Goal: Task Accomplishment & Management: Use online tool/utility

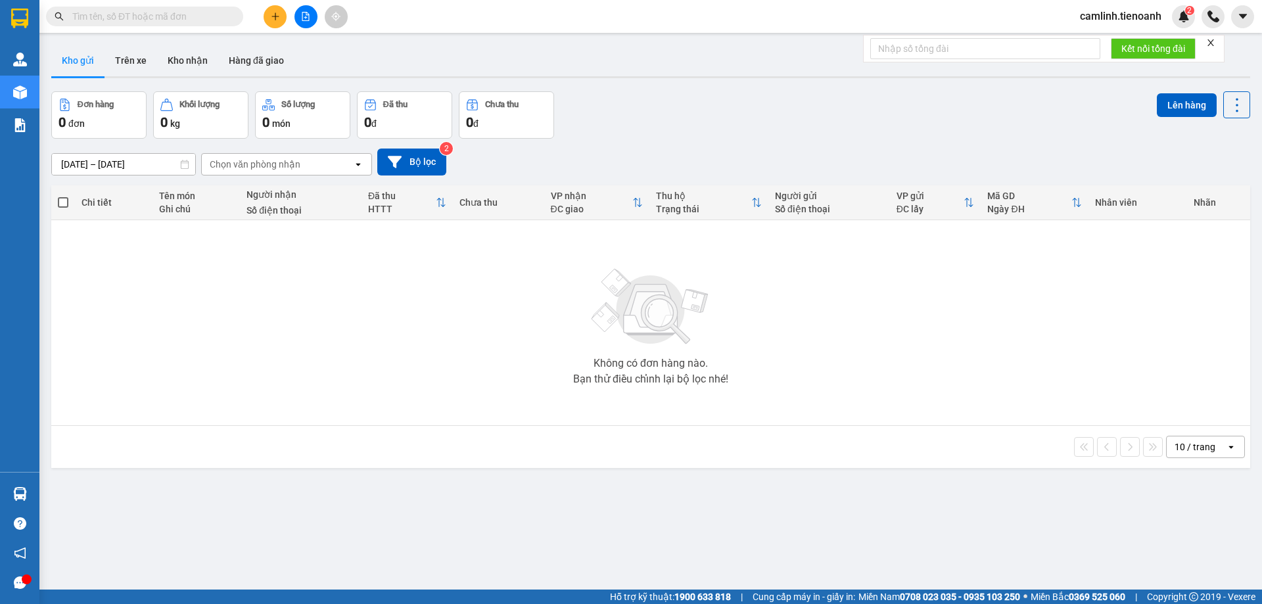
click at [201, 57] on button "Kho nhận" at bounding box center [187, 61] width 61 height 32
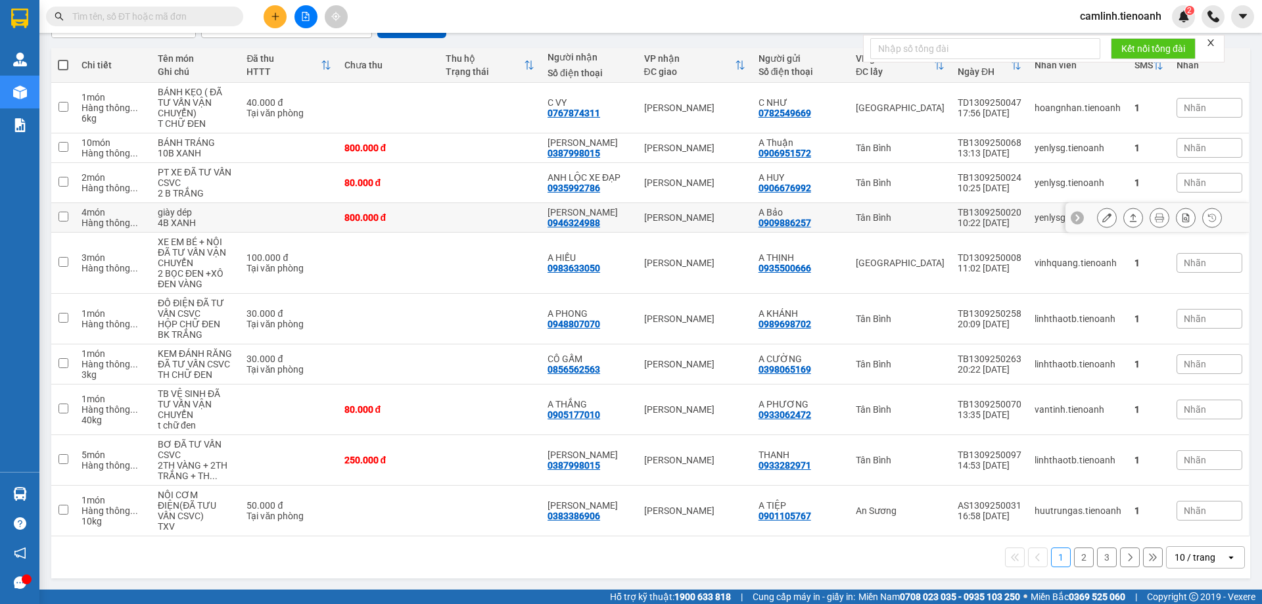
scroll to position [138, 0]
click at [1226, 553] on icon "open" at bounding box center [1231, 557] width 11 height 11
click at [1218, 541] on ul "5 / trang 10 / trang 20 / trang 50 / trang 80 / trang 100 / trang" at bounding box center [1196, 469] width 79 height 153
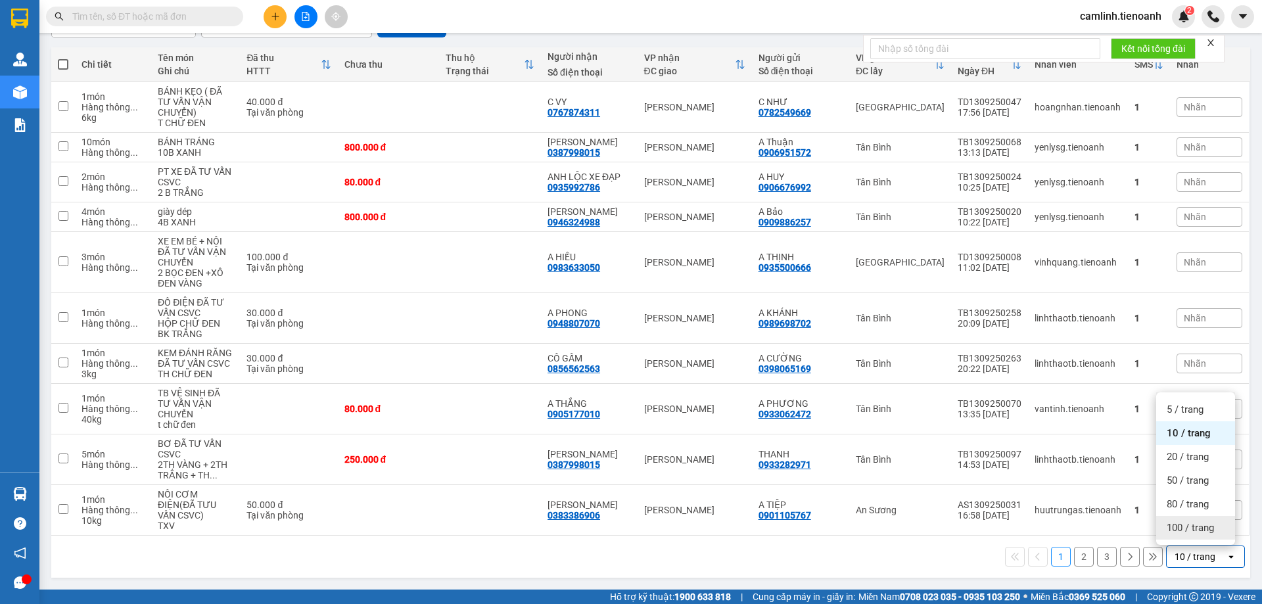
click at [1217, 534] on div "100 / trang" at bounding box center [1196, 528] width 79 height 24
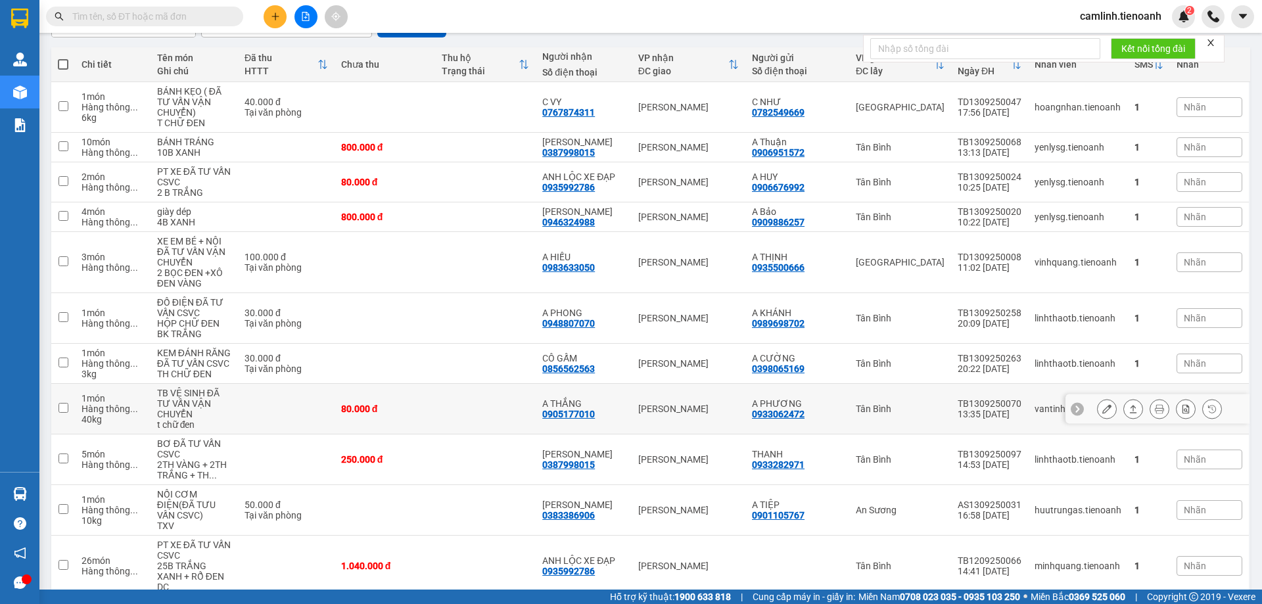
scroll to position [401, 0]
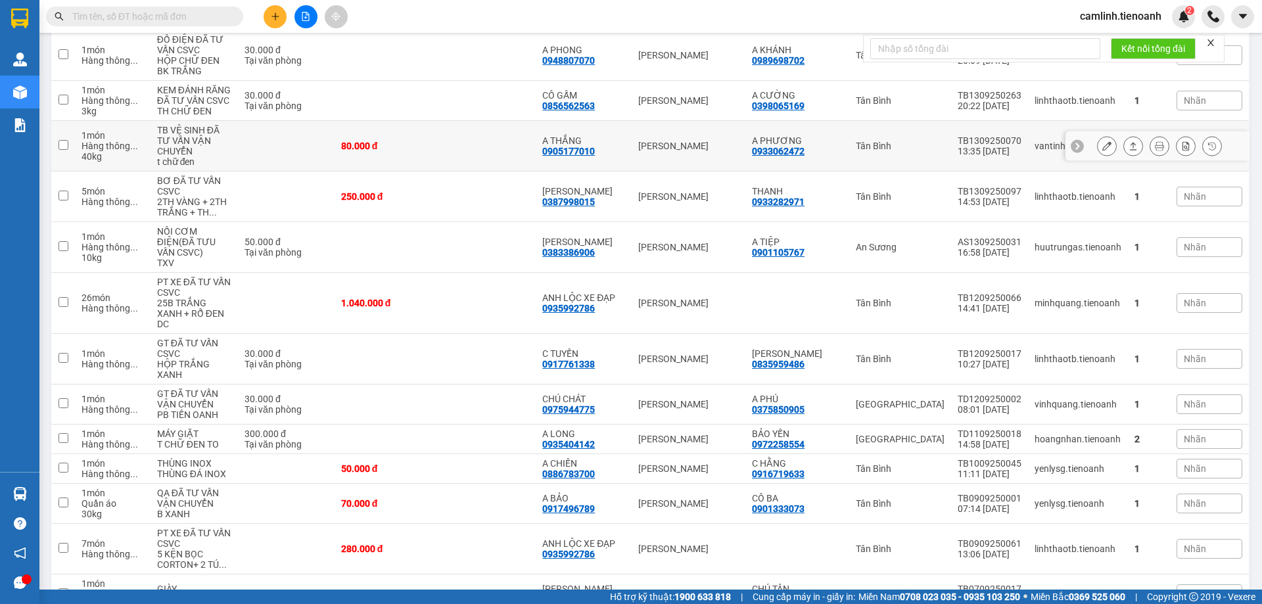
click at [491, 137] on td at bounding box center [485, 146] width 101 height 51
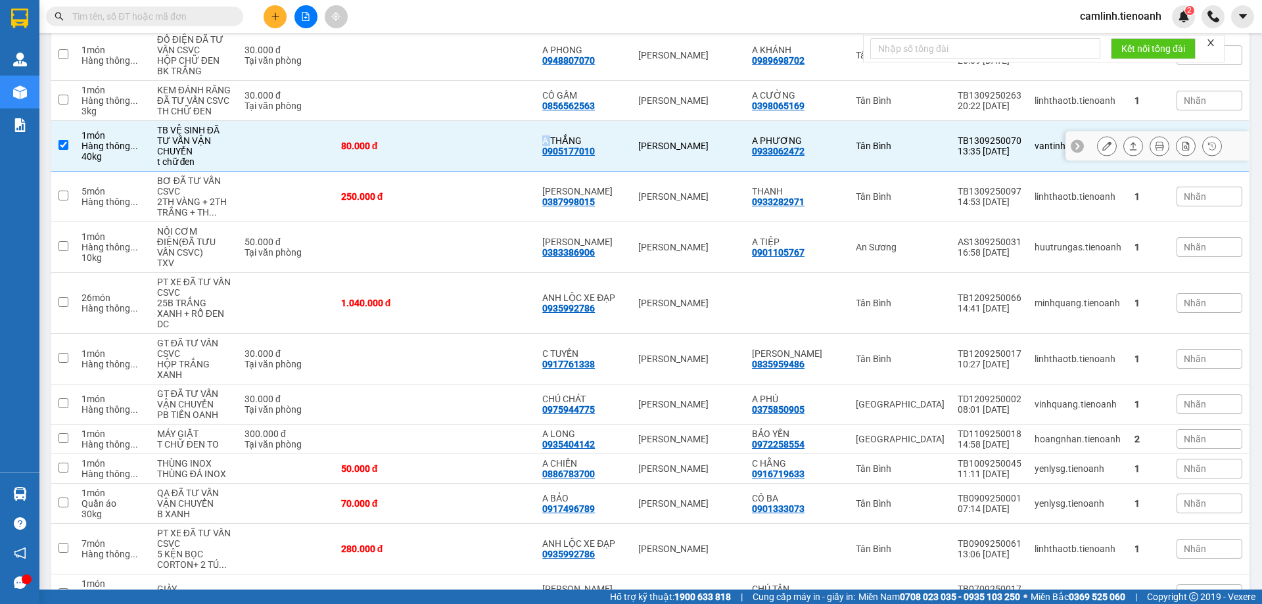
click at [491, 137] on td at bounding box center [485, 146] width 101 height 51
checkbox input "false"
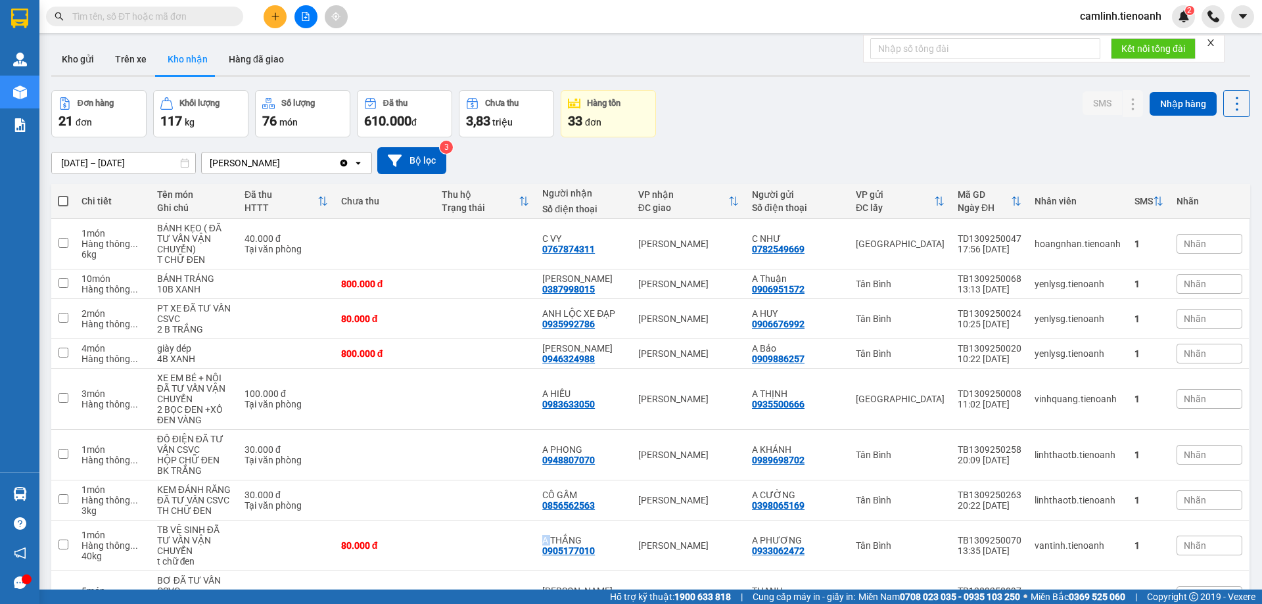
scroll to position [0, 0]
click at [87, 65] on button "Kho gửi" at bounding box center [77, 61] width 53 height 32
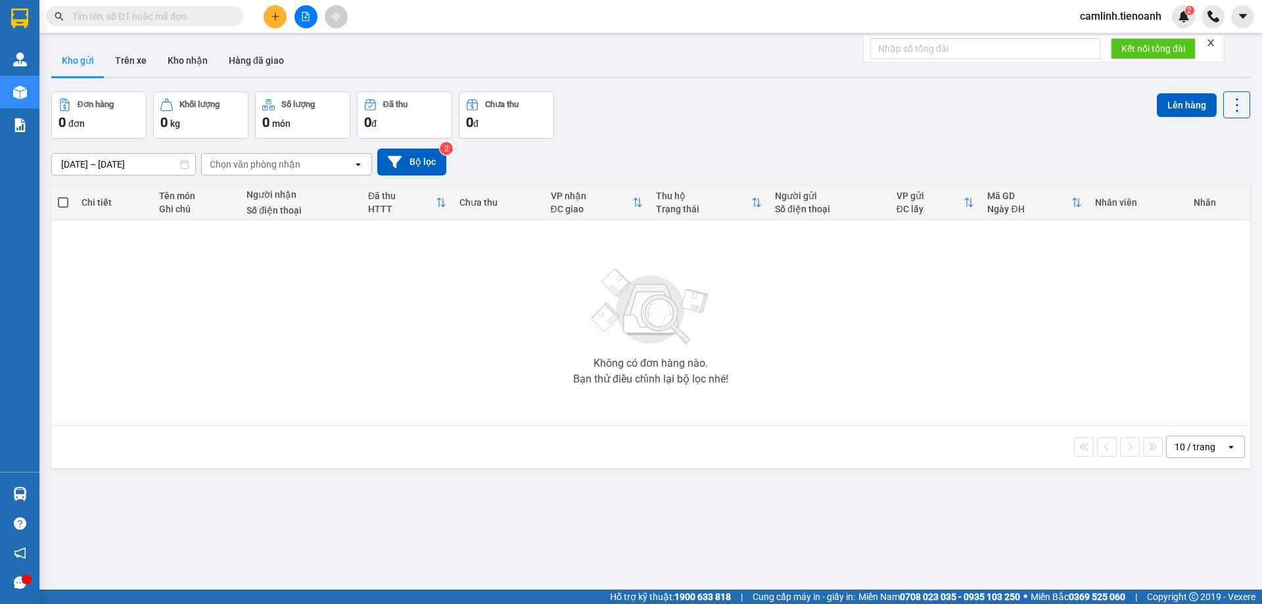
click at [1214, 45] on icon "close" at bounding box center [1211, 42] width 9 height 9
click at [161, 21] on input "text" at bounding box center [149, 16] width 155 height 14
drag, startPoint x: 166, startPoint y: 32, endPoint x: 160, endPoint y: 12, distance: 20.6
click at [165, 28] on div "Kết quả tìm kiếm ( 0 ) Bộ lọc No Data camlinh.tienoanh 2" at bounding box center [631, 16] width 1262 height 33
click at [160, 12] on input "text" at bounding box center [149, 16] width 155 height 14
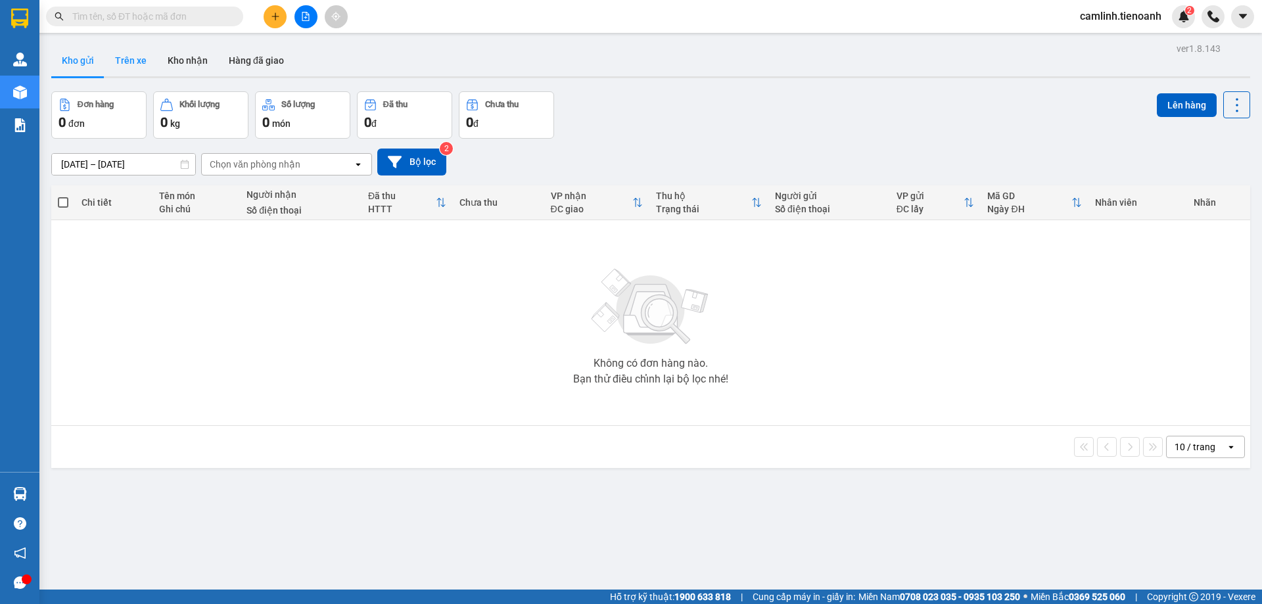
click at [130, 62] on button "Trên xe" at bounding box center [131, 61] width 53 height 32
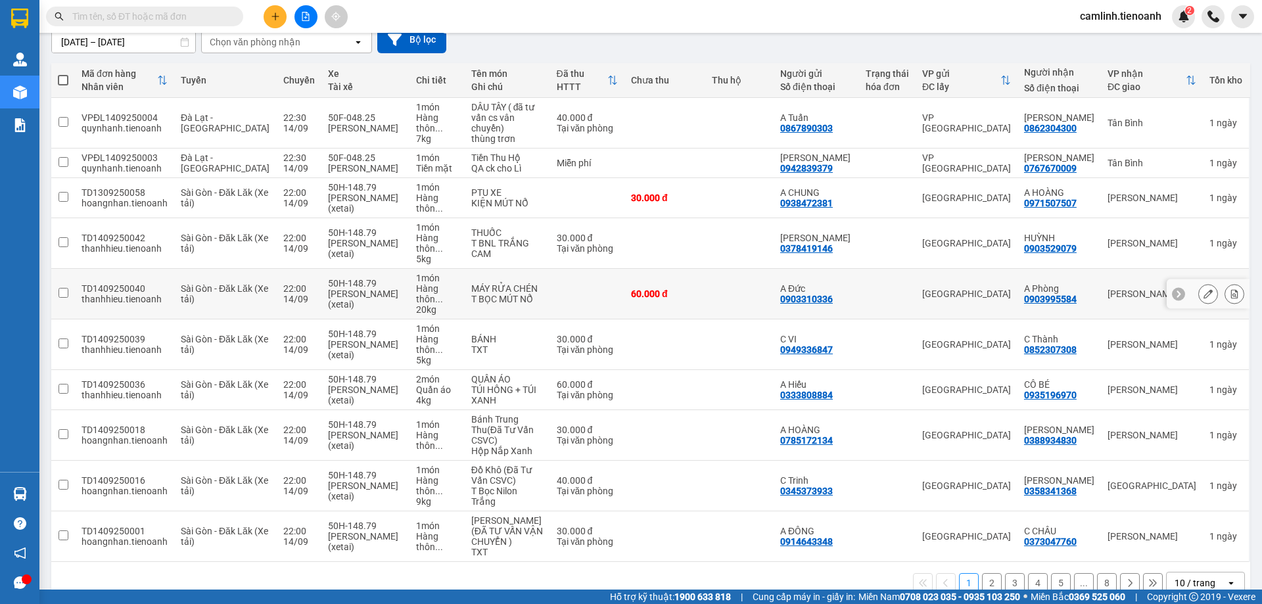
scroll to position [128, 0]
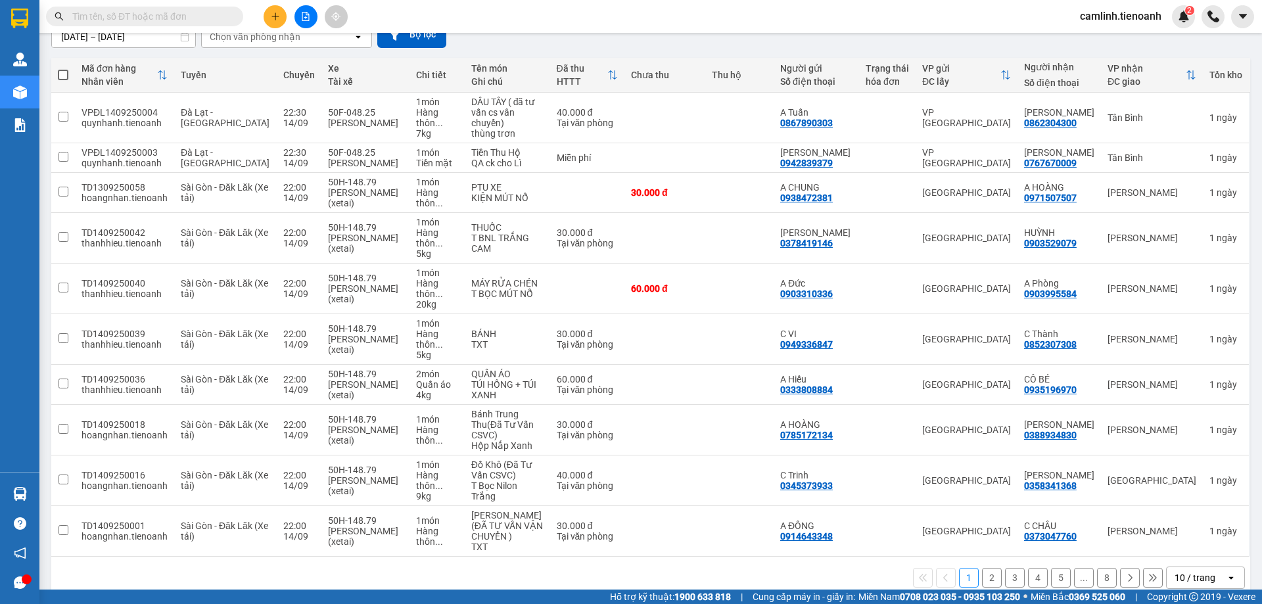
click at [1188, 571] on div "10 / trang" at bounding box center [1195, 577] width 41 height 13
click at [1185, 523] on span "100 / trang" at bounding box center [1190, 527] width 47 height 13
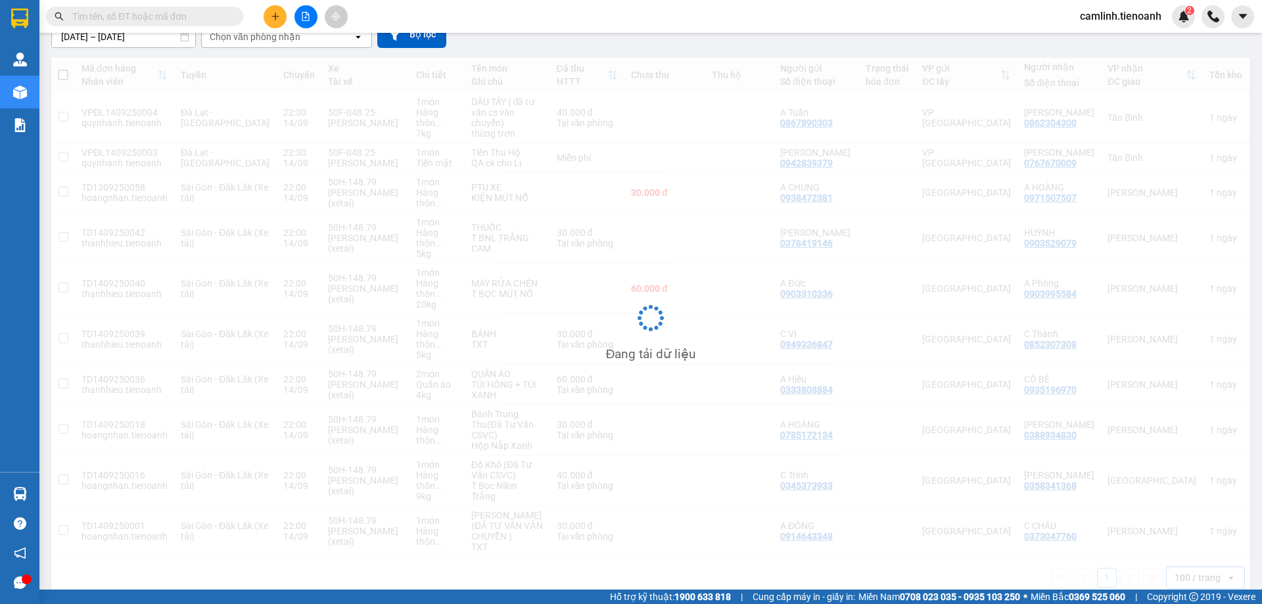
click at [125, 18] on input "text" at bounding box center [149, 16] width 155 height 14
